Goal: Information Seeking & Learning: Understand process/instructions

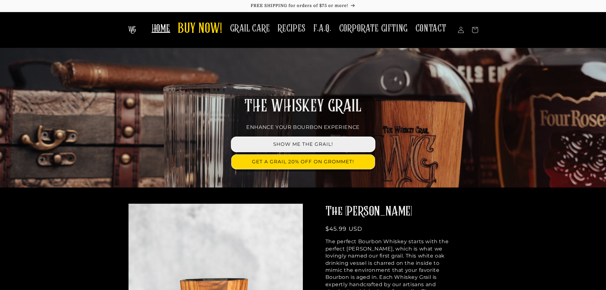
click at [307, 144] on link "SHOW ME THE GRAIL!" at bounding box center [302, 144] width 143 height 14
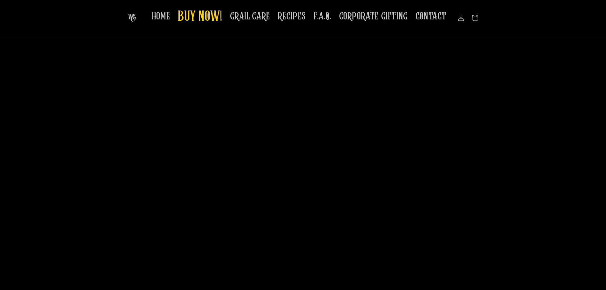
scroll to position [954, 0]
click at [248, 19] on span "GRAIL CARE" at bounding box center [250, 16] width 40 height 12
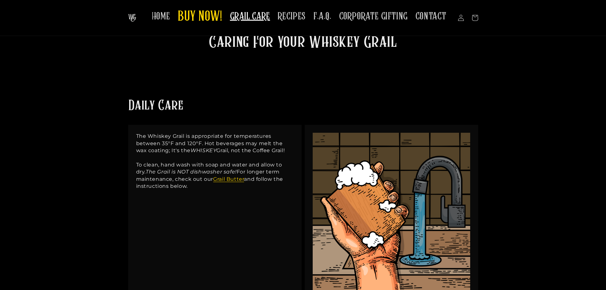
scroll to position [64, 0]
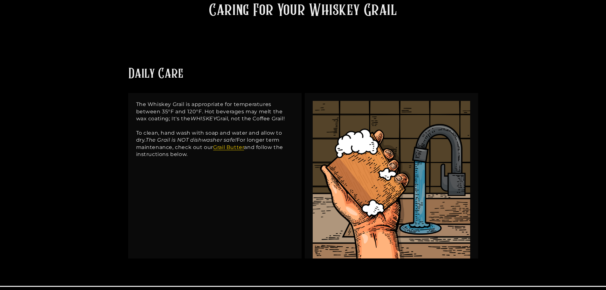
click at [150, 145] on p "The Whiskey Grail is appropriate for temperatures between 35°F and 120°F. Hot b…" at bounding box center [214, 129] width 157 height 57
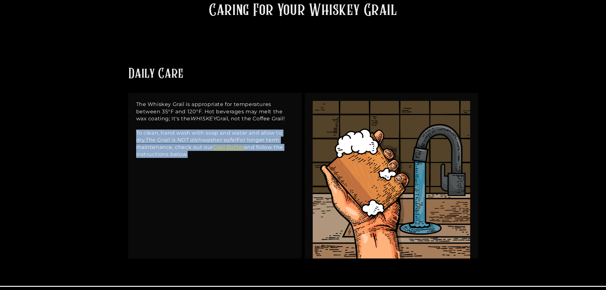
click at [150, 145] on p "The Whiskey Grail is appropriate for temperatures between 35°F and 120°F. Hot b…" at bounding box center [214, 129] width 157 height 57
click at [150, 146] on p "The Whiskey Grail is appropriate for temperatures between 35°F and 120°F. Hot b…" at bounding box center [214, 129] width 157 height 57
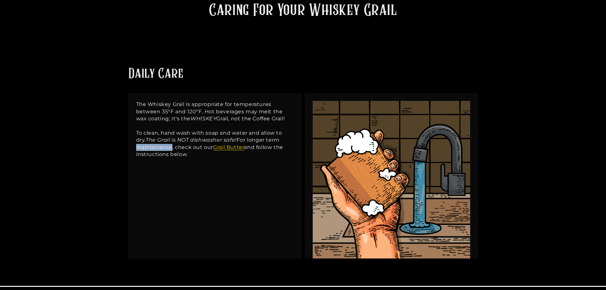
click at [150, 146] on p "The Whiskey Grail is appropriate for temperatures between 35°F and 120°F. Hot b…" at bounding box center [214, 129] width 157 height 57
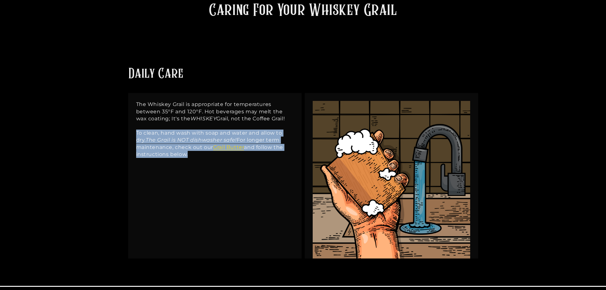
click at [150, 146] on p "The Whiskey Grail is appropriate for temperatures between 35°F and 120°F. Hot b…" at bounding box center [214, 129] width 157 height 57
click at [170, 182] on div "The Whiskey Grail is appropriate for temperatures between 35°F and 120°F. Hot b…" at bounding box center [214, 175] width 173 height 165
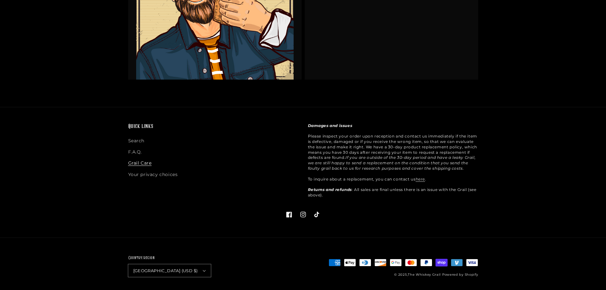
scroll to position [1571, 0]
